Goal: Task Accomplishment & Management: Manage account settings

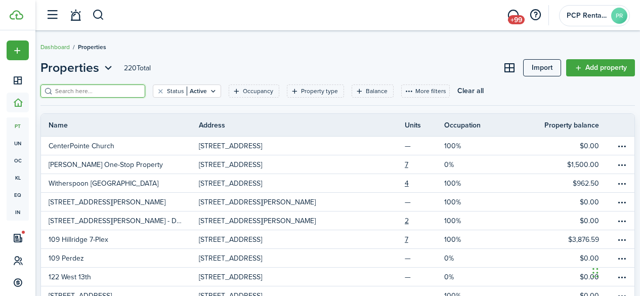
click at [73, 90] on input "search" at bounding box center [97, 92] width 89 height 10
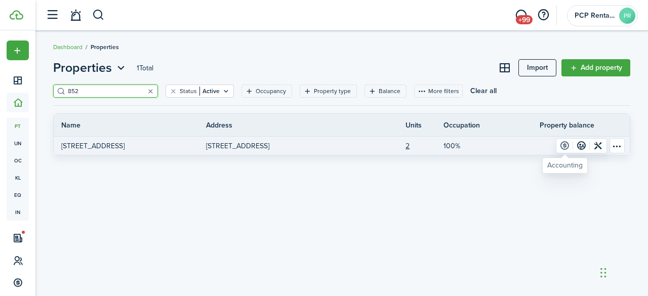
type input "852"
click at [563, 145] on link at bounding box center [564, 146] width 17 height 14
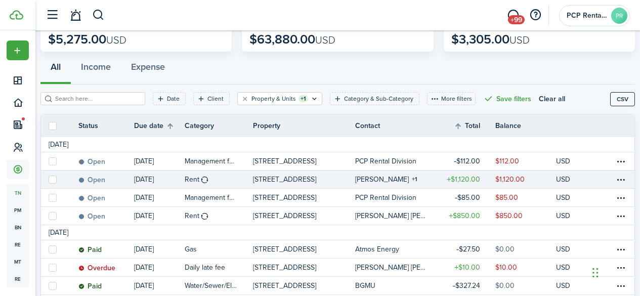
scroll to position [101, 0]
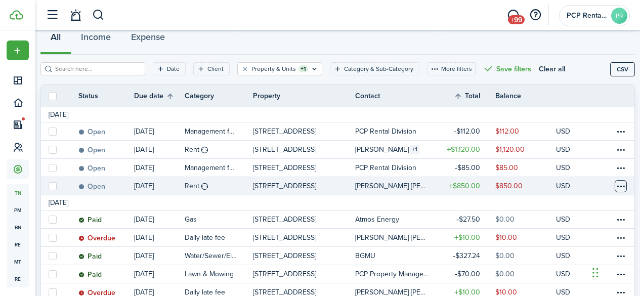
click at [615, 188] on table-menu-btn-icon at bounding box center [621, 186] width 12 height 12
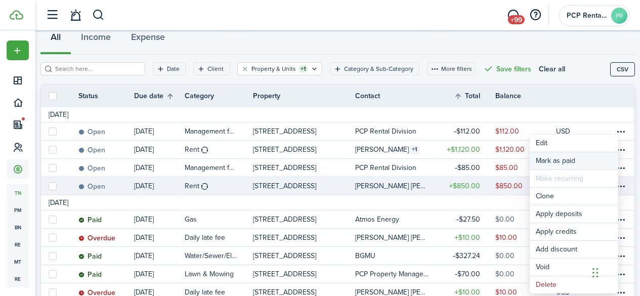
click at [546, 157] on link "Mark as paid" at bounding box center [574, 160] width 89 height 17
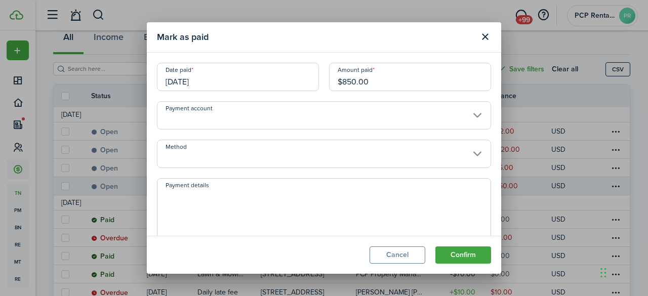
click at [219, 80] on input "[DATE]" at bounding box center [238, 77] width 162 height 28
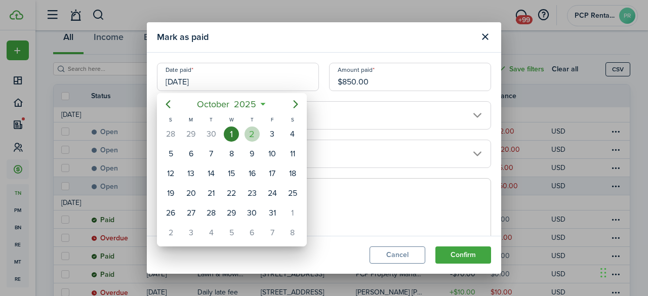
click at [250, 132] on div "2" at bounding box center [251, 133] width 15 height 15
type input "[DATE]"
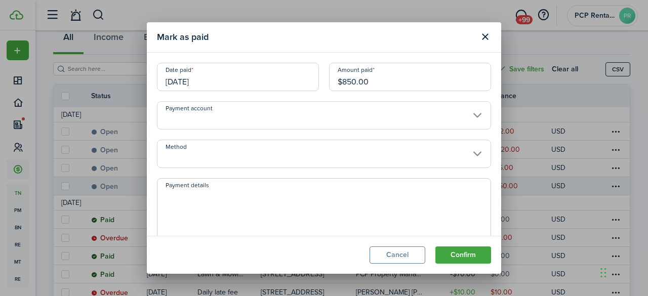
click at [186, 152] on input "Method" at bounding box center [324, 154] width 334 height 28
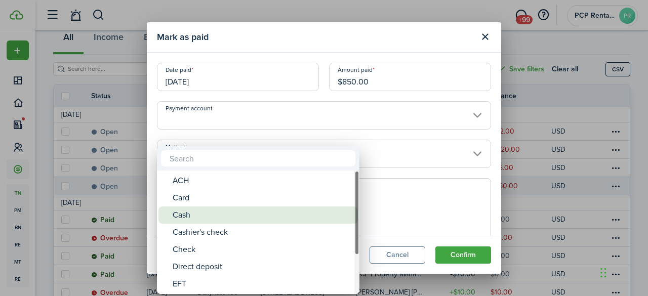
click at [184, 217] on div "Cash" at bounding box center [262, 214] width 179 height 17
type input "Cash"
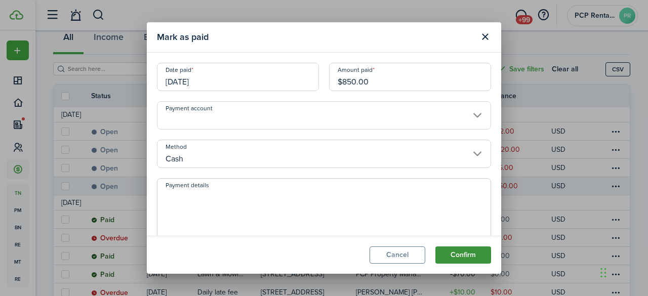
click at [448, 250] on button "Confirm" at bounding box center [463, 254] width 56 height 17
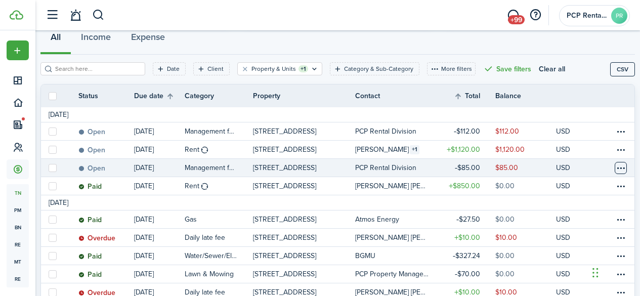
click at [615, 166] on table-menu-btn-icon at bounding box center [621, 168] width 12 height 12
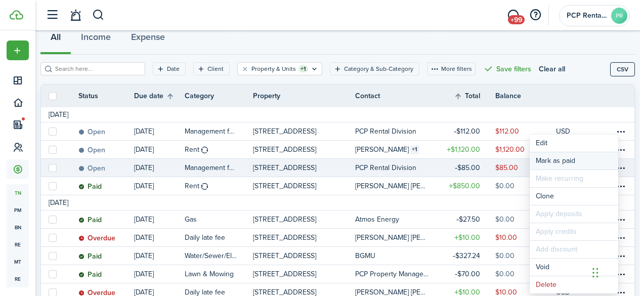
click at [542, 158] on link "Mark as paid" at bounding box center [574, 160] width 89 height 17
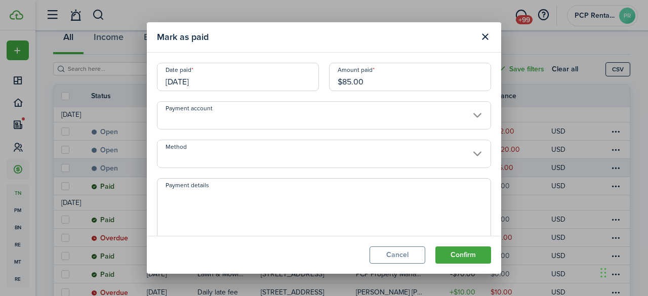
click at [221, 79] on input "[DATE]" at bounding box center [238, 77] width 162 height 28
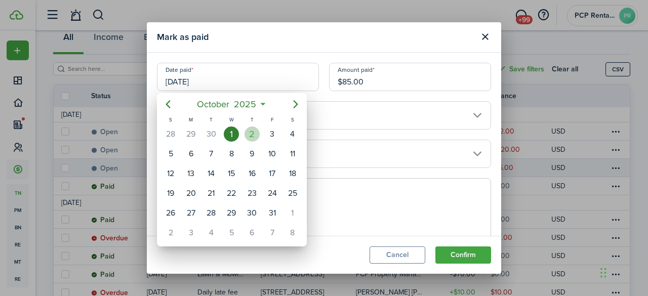
click at [256, 133] on div "2" at bounding box center [251, 133] width 15 height 15
type input "[DATE]"
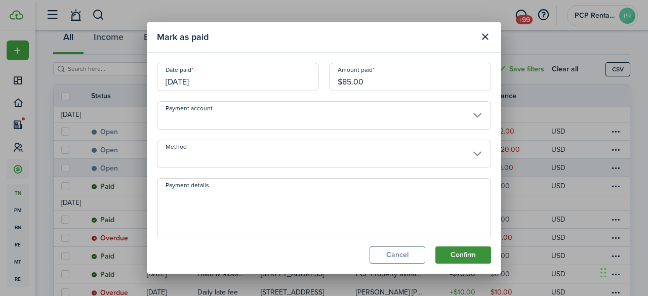
click at [454, 254] on button "Confirm" at bounding box center [463, 254] width 56 height 17
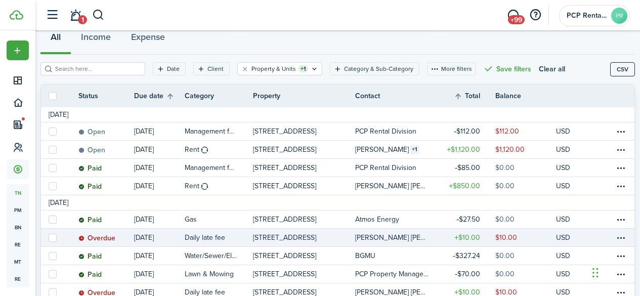
click at [358, 237] on table-profile-info-text "[PERSON_NAME] [PERSON_NAME]" at bounding box center [391, 238] width 73 height 8
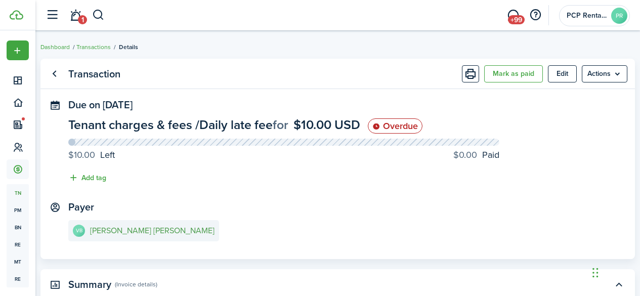
click at [111, 230] on e-details-info-title "[PERSON_NAME] [PERSON_NAME]" at bounding box center [152, 230] width 124 height 9
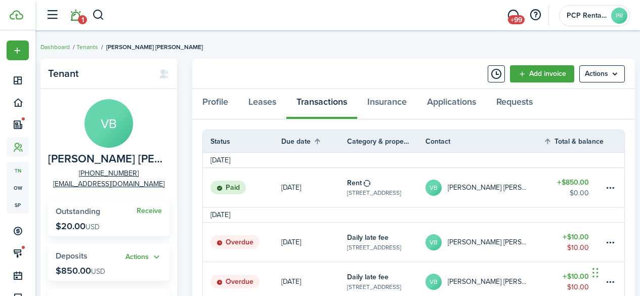
click at [72, 19] on link "1" at bounding box center [75, 16] width 19 height 26
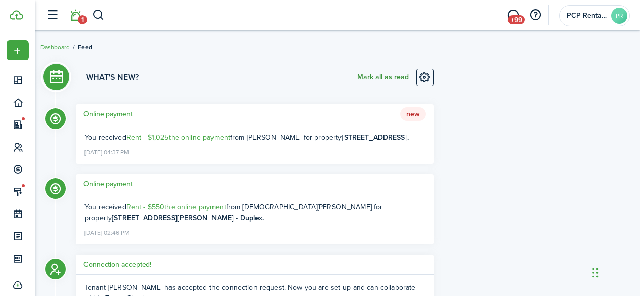
click at [380, 79] on button "Mark all as read" at bounding box center [383, 77] width 52 height 17
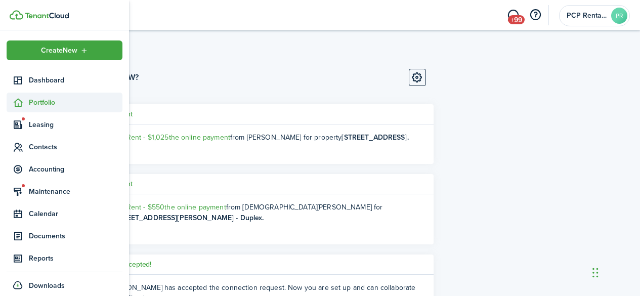
click at [39, 102] on span "Portfolio" at bounding box center [76, 102] width 94 height 11
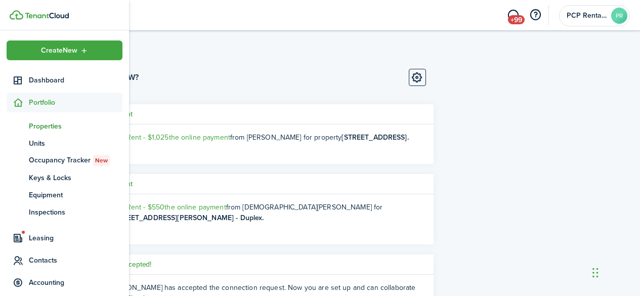
click at [36, 122] on span "Properties" at bounding box center [76, 126] width 94 height 11
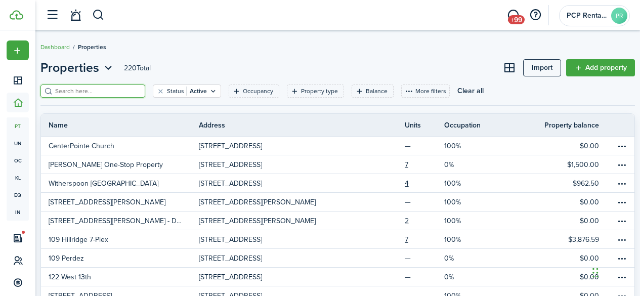
click at [112, 92] on input "search" at bounding box center [97, 92] width 89 height 10
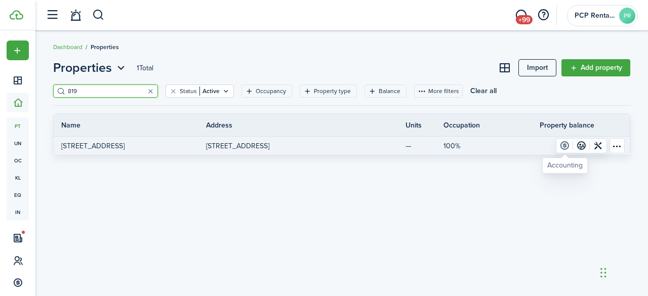
type input "819"
click at [567, 147] on link at bounding box center [564, 146] width 17 height 14
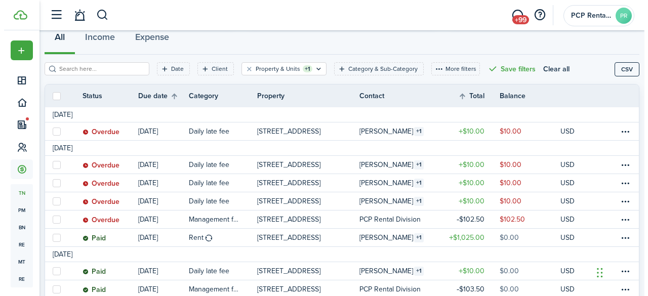
scroll to position [152, 0]
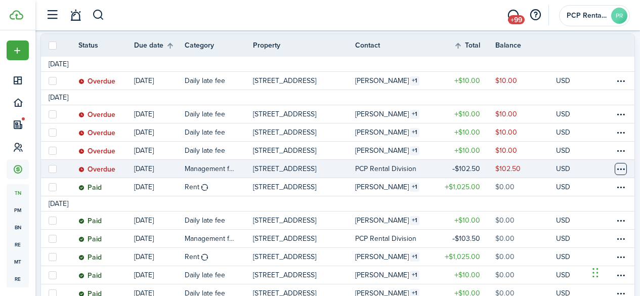
click at [615, 166] on table-menu-btn-icon at bounding box center [621, 169] width 12 height 12
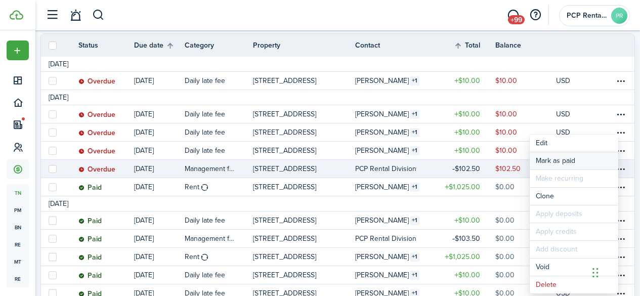
click at [553, 160] on link "Mark as paid" at bounding box center [574, 160] width 89 height 17
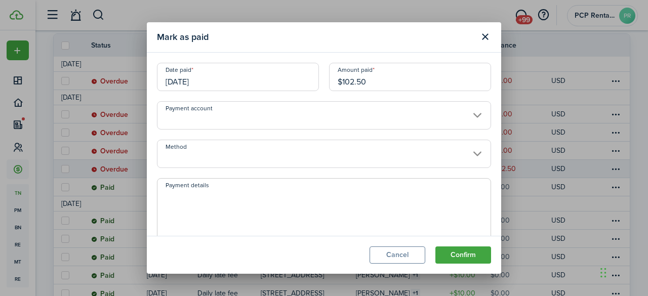
click at [230, 79] on input "[DATE]" at bounding box center [238, 77] width 162 height 28
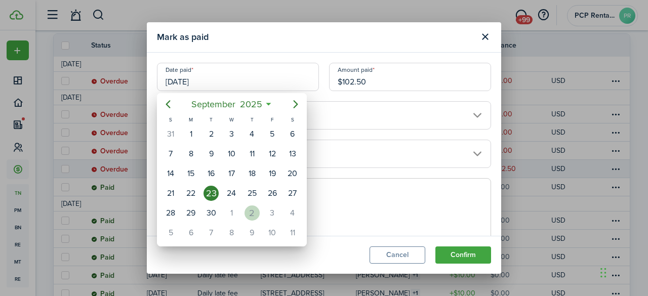
click at [252, 213] on div "2" at bounding box center [251, 212] width 15 height 15
type input "[DATE]"
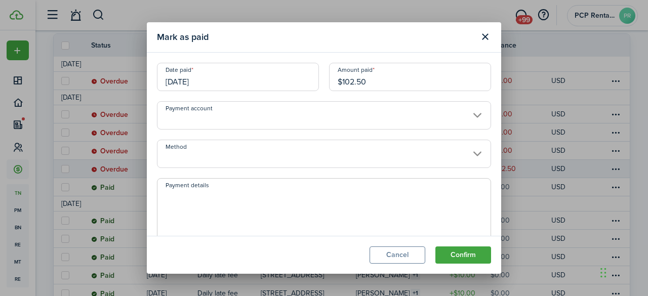
scroll to position [0, 0]
click at [445, 249] on button "Confirm" at bounding box center [463, 254] width 56 height 17
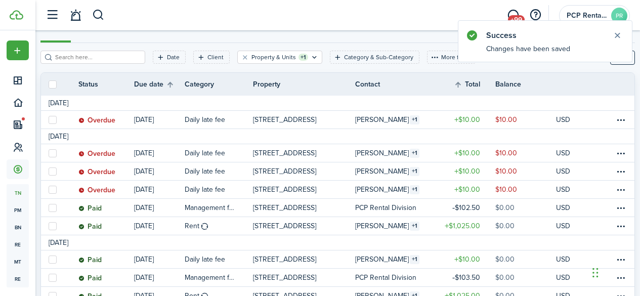
scroll to position [152, 0]
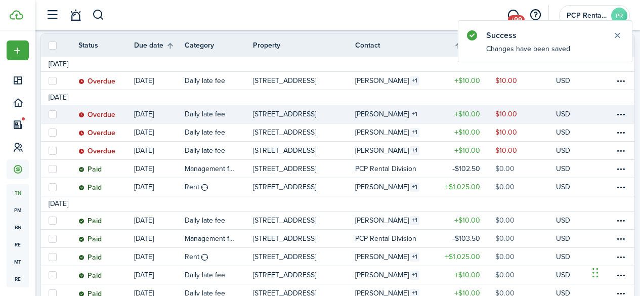
click at [357, 114] on table-info-title "[PERSON_NAME]" at bounding box center [382, 114] width 54 height 11
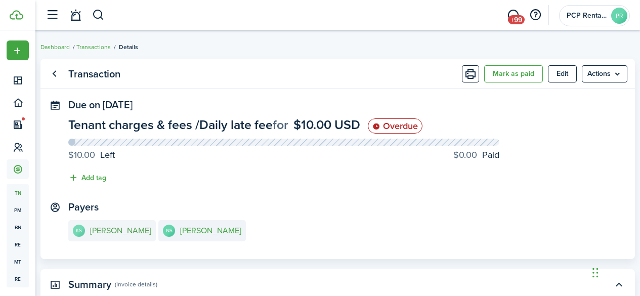
click at [124, 233] on e-details-info-title "[PERSON_NAME]" at bounding box center [120, 230] width 61 height 9
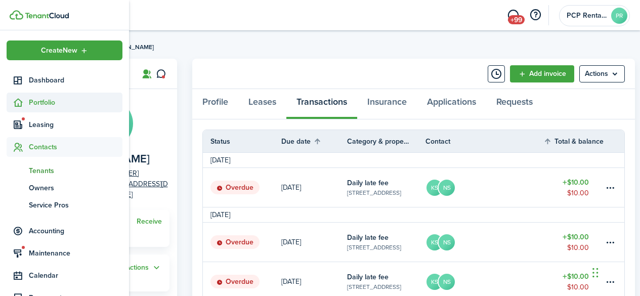
click at [41, 103] on span "Portfolio" at bounding box center [76, 102] width 94 height 11
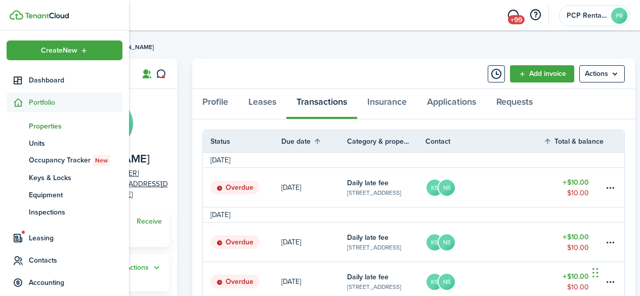
click at [40, 124] on span "Properties" at bounding box center [76, 126] width 94 height 11
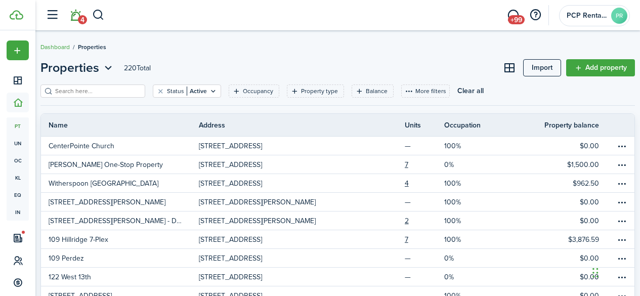
click at [77, 16] on link "4" at bounding box center [75, 16] width 19 height 26
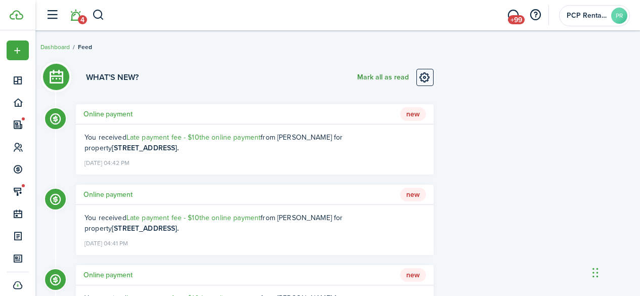
click at [385, 76] on button "Mark all as read" at bounding box center [383, 77] width 52 height 17
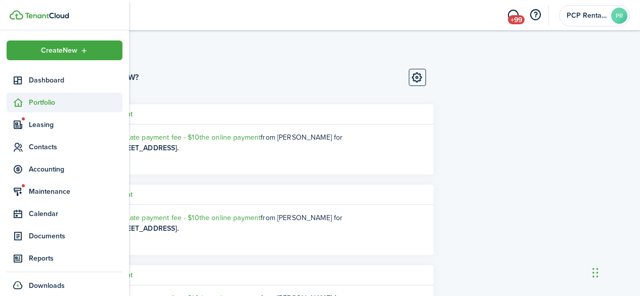
click at [40, 101] on span "Portfolio" at bounding box center [76, 102] width 94 height 11
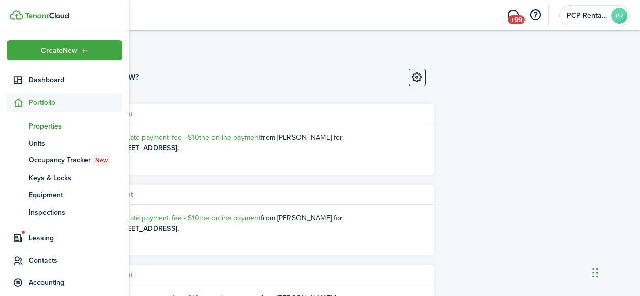
click at [35, 129] on span "Properties" at bounding box center [76, 126] width 94 height 11
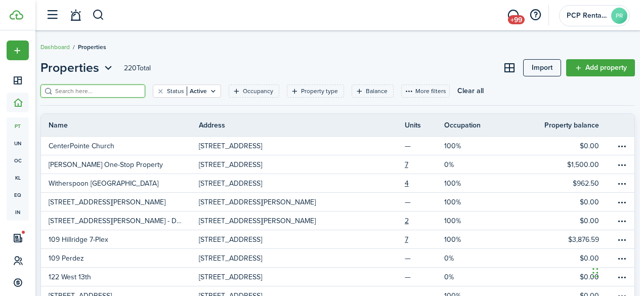
click at [124, 90] on input "search" at bounding box center [97, 92] width 89 height 10
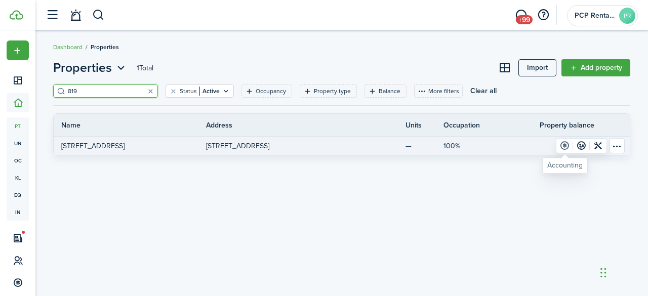
type input "819"
click at [564, 143] on link at bounding box center [564, 146] width 17 height 14
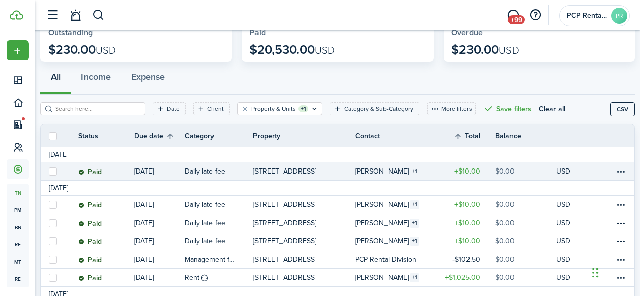
scroll to position [101, 0]
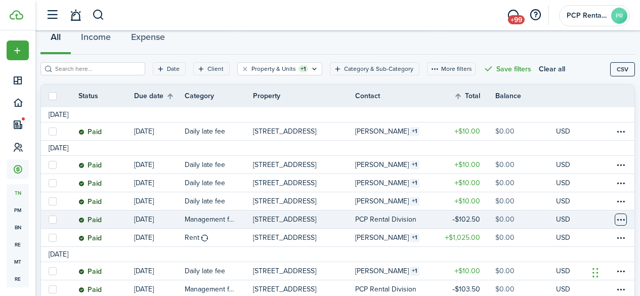
click at [615, 219] on table-menu-btn-icon at bounding box center [621, 220] width 12 height 12
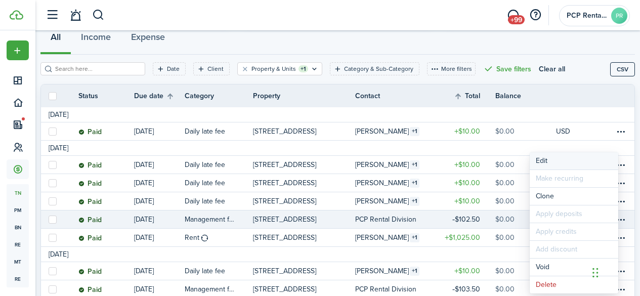
click at [545, 158] on button "Edit" at bounding box center [574, 160] width 89 height 17
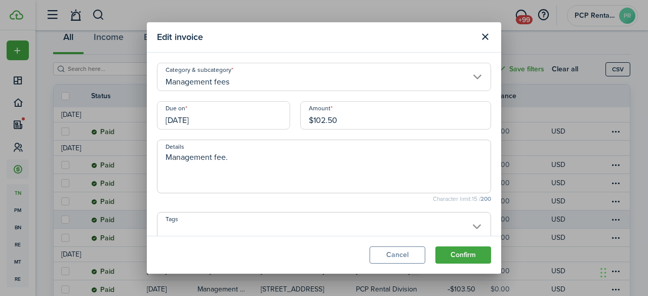
click at [323, 120] on input "$102.50" at bounding box center [395, 115] width 191 height 28
type input "$106.50"
click at [468, 252] on button "Confirm" at bounding box center [463, 254] width 56 height 17
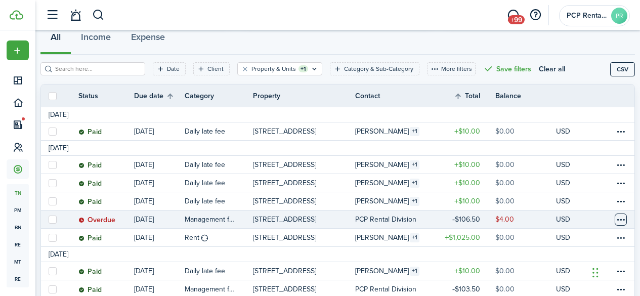
click at [615, 218] on table-menu-btn-icon at bounding box center [621, 220] width 12 height 12
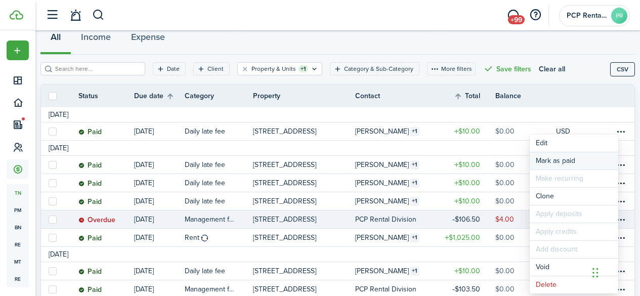
click at [556, 156] on link "Mark as paid" at bounding box center [574, 160] width 89 height 17
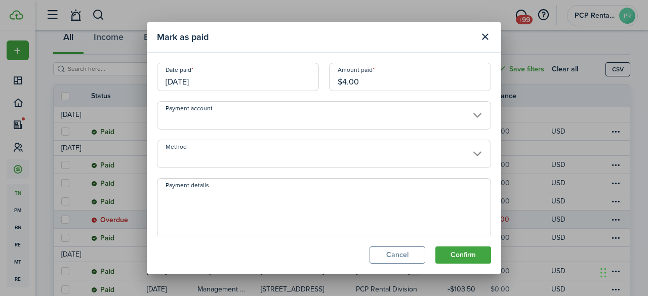
click at [225, 75] on input "[DATE]" at bounding box center [238, 77] width 162 height 28
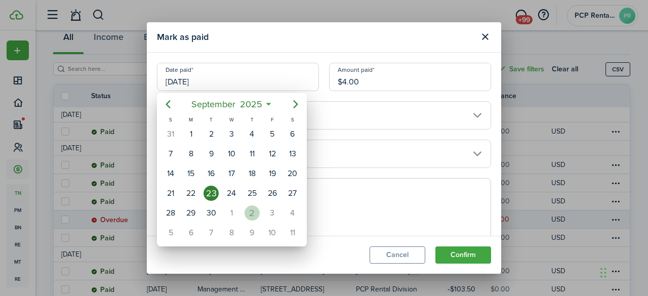
click at [249, 214] on div "2" at bounding box center [251, 212] width 15 height 15
type input "[DATE]"
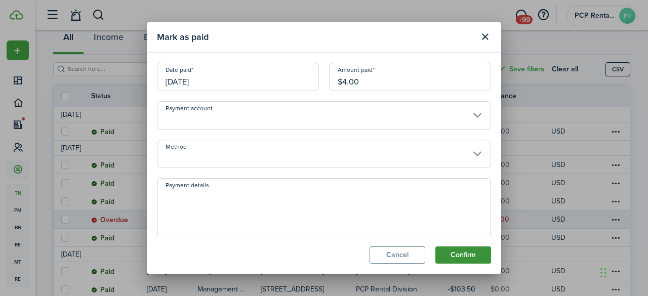
click at [453, 255] on button "Confirm" at bounding box center [463, 254] width 56 height 17
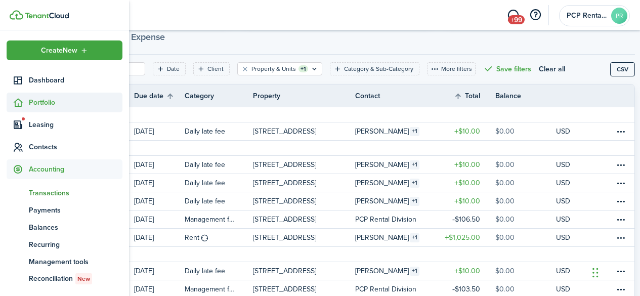
click at [38, 100] on span "Portfolio" at bounding box center [76, 102] width 94 height 11
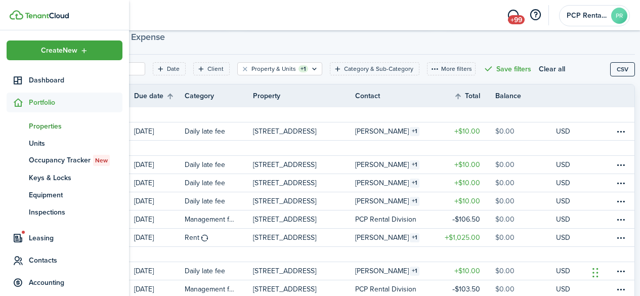
click at [39, 124] on span "Properties" at bounding box center [76, 126] width 94 height 11
